Goal: Task Accomplishment & Management: Use online tool/utility

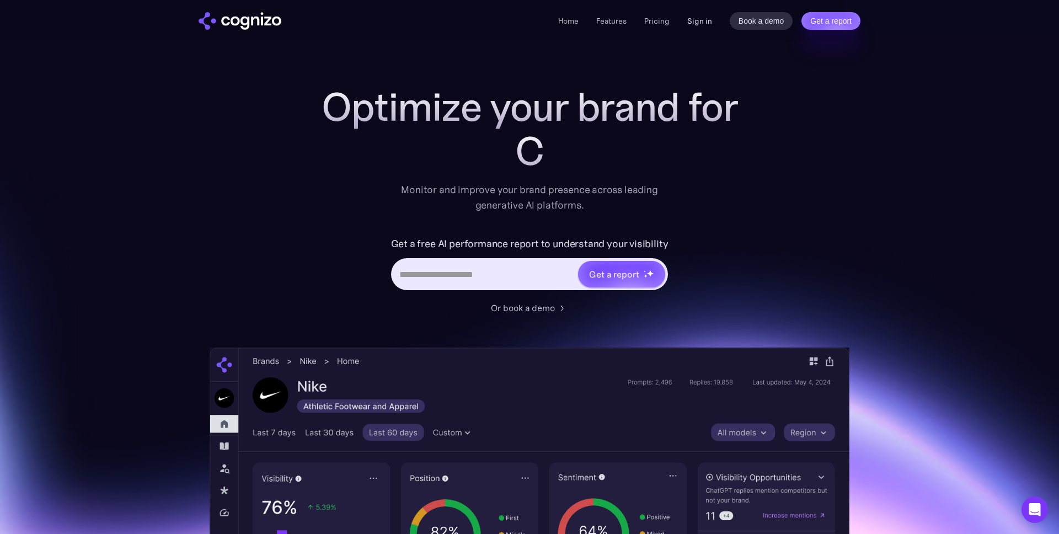
click at [700, 20] on link "Sign in" at bounding box center [699, 20] width 25 height 13
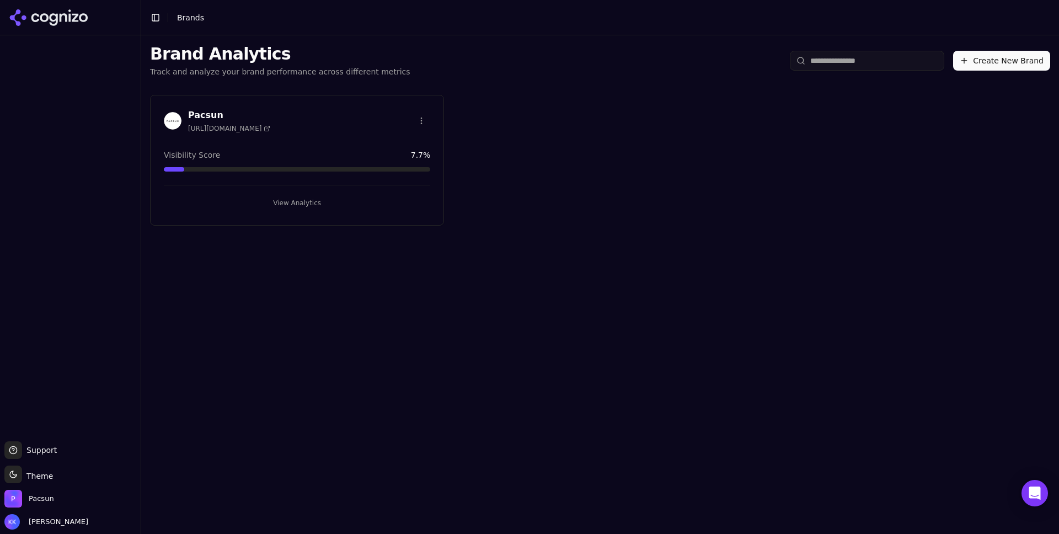
click at [305, 202] on button "View Analytics" at bounding box center [297, 203] width 266 height 18
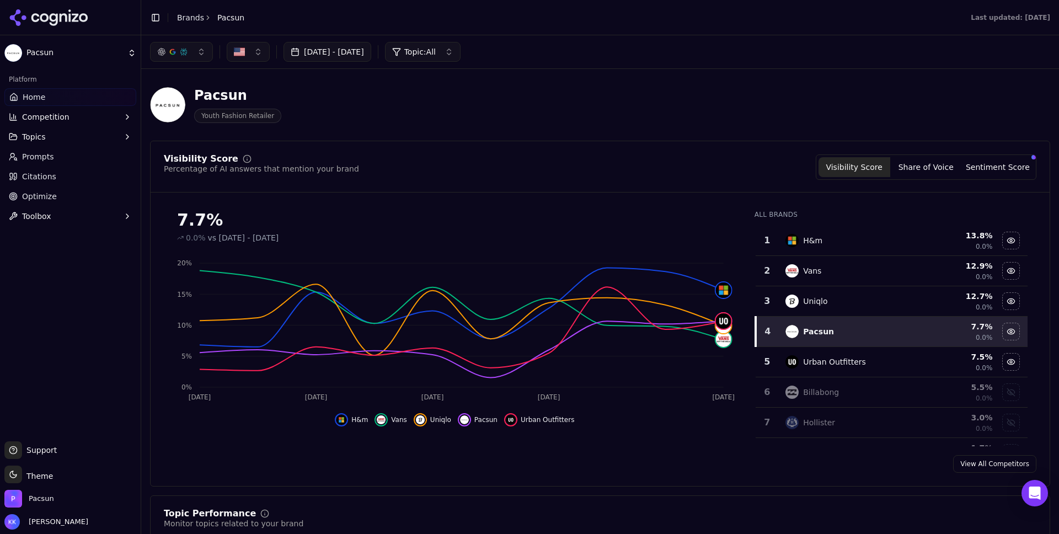
click at [339, 50] on button "[DATE] - [DATE]" at bounding box center [327, 52] width 88 height 20
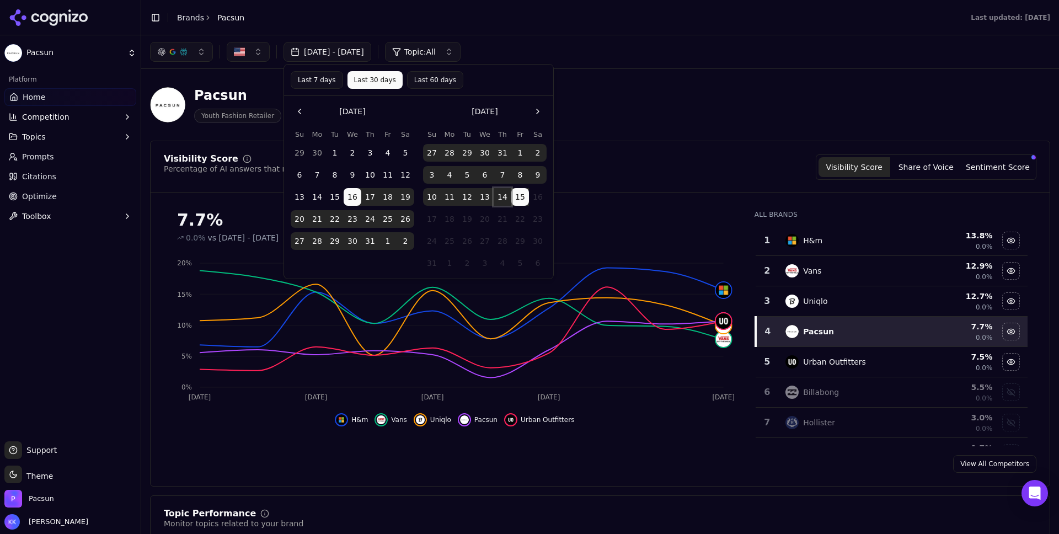
click at [503, 194] on button "14" at bounding box center [502, 197] width 18 height 18
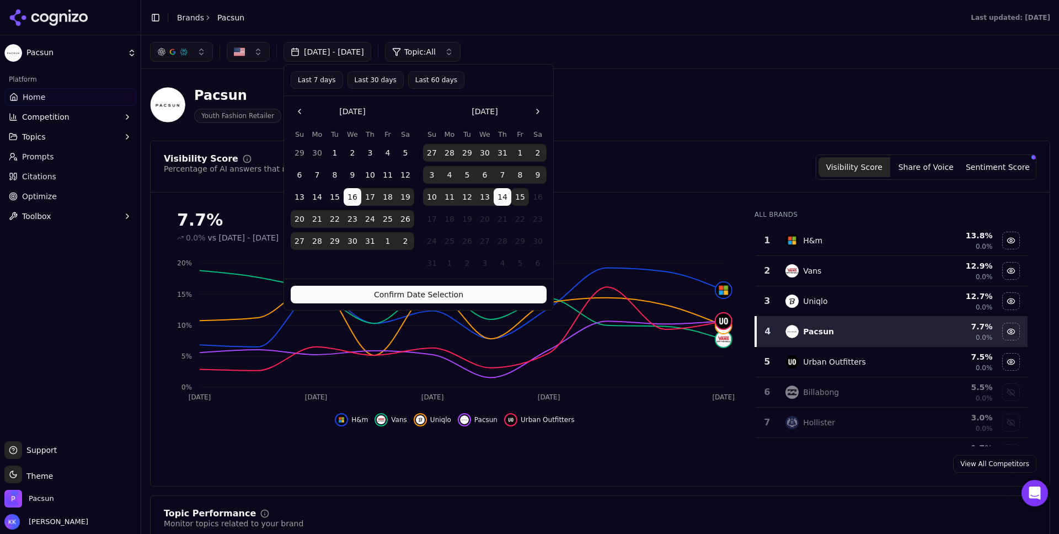
click at [476, 296] on button "Confirm Date Selection" at bounding box center [419, 295] width 256 height 18
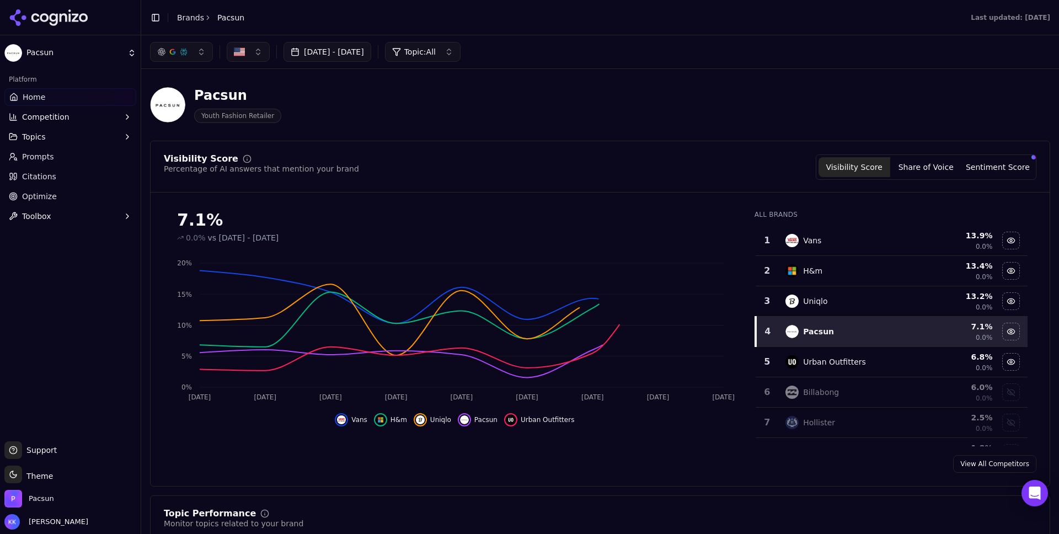
click at [344, 55] on button "[DATE] - [DATE]" at bounding box center [327, 52] width 88 height 20
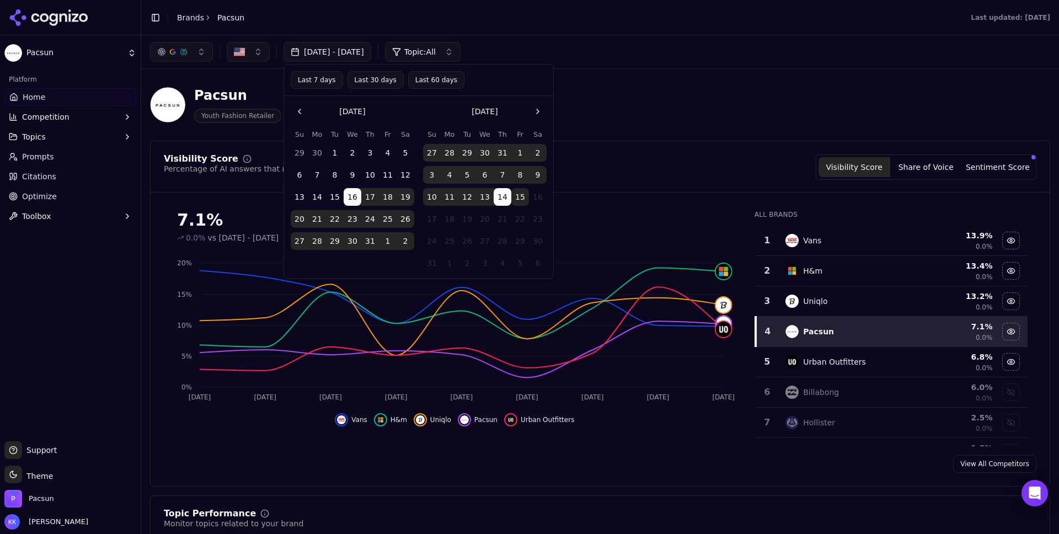
click at [474, 200] on button "12" at bounding box center [467, 197] width 18 height 18
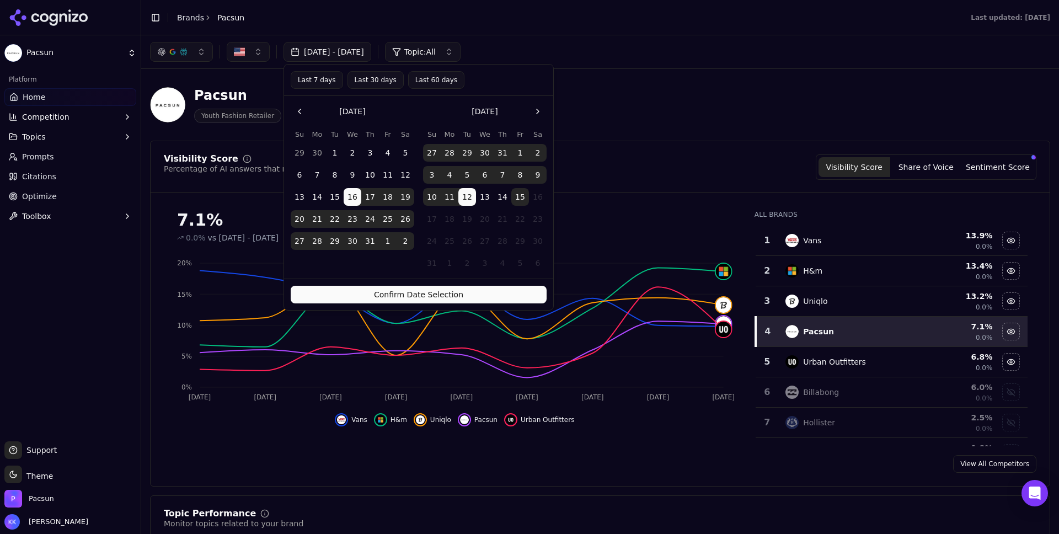
click at [489, 296] on button "Confirm Date Selection" at bounding box center [419, 295] width 256 height 18
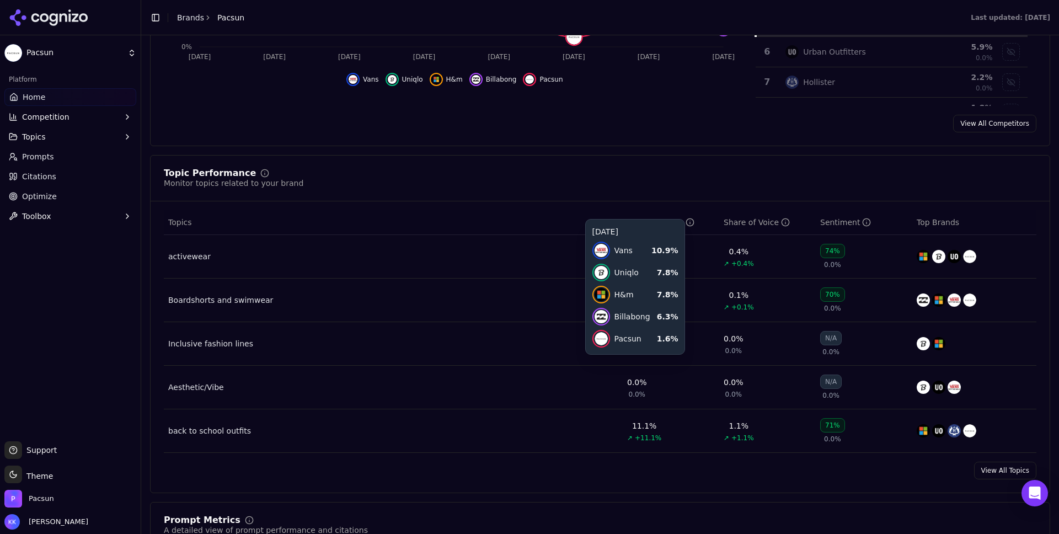
scroll to position [480, 0]
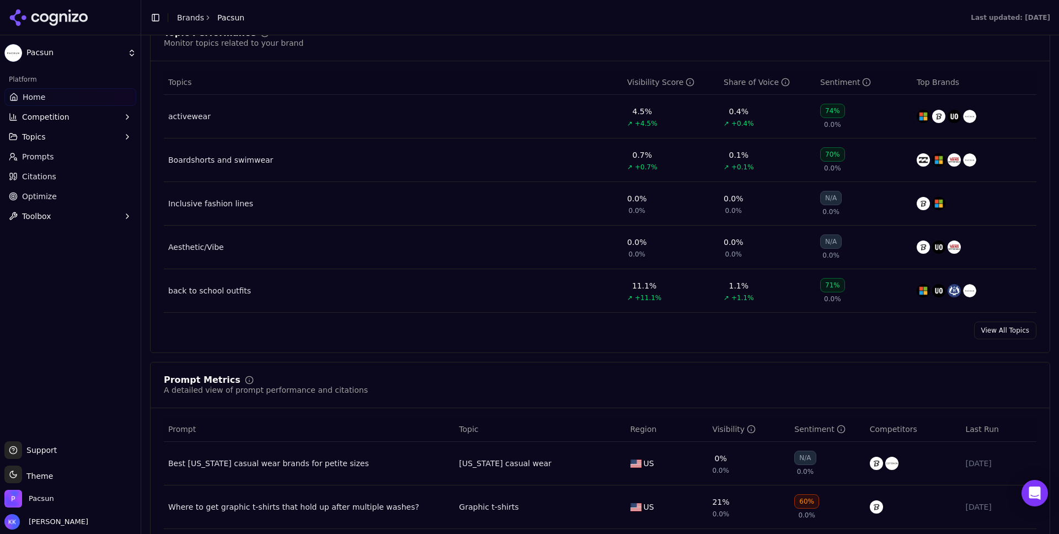
click at [1003, 333] on link "View All Topics" at bounding box center [1005, 330] width 62 height 18
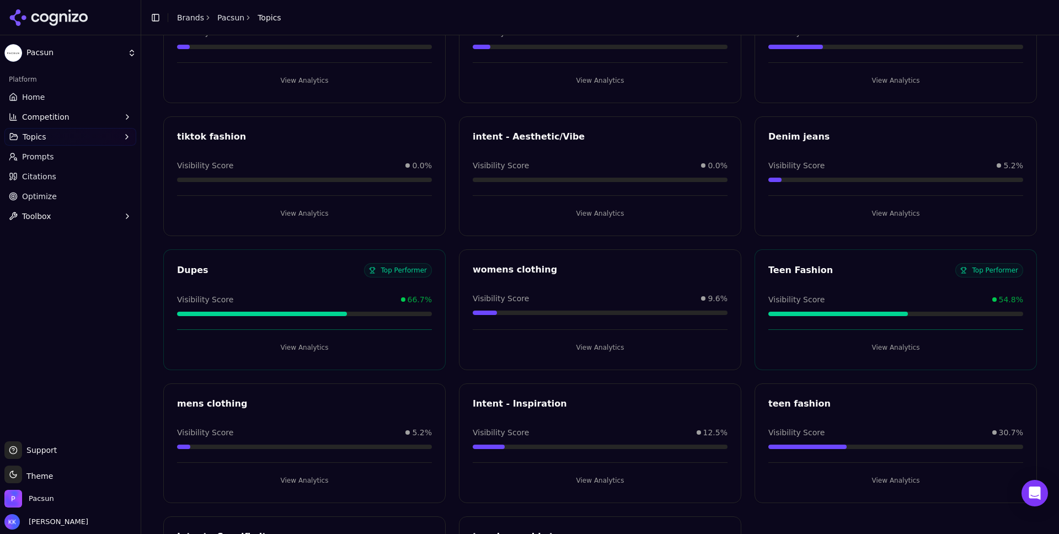
scroll to position [756, 0]
